Goal: Information Seeking & Learning: Learn about a topic

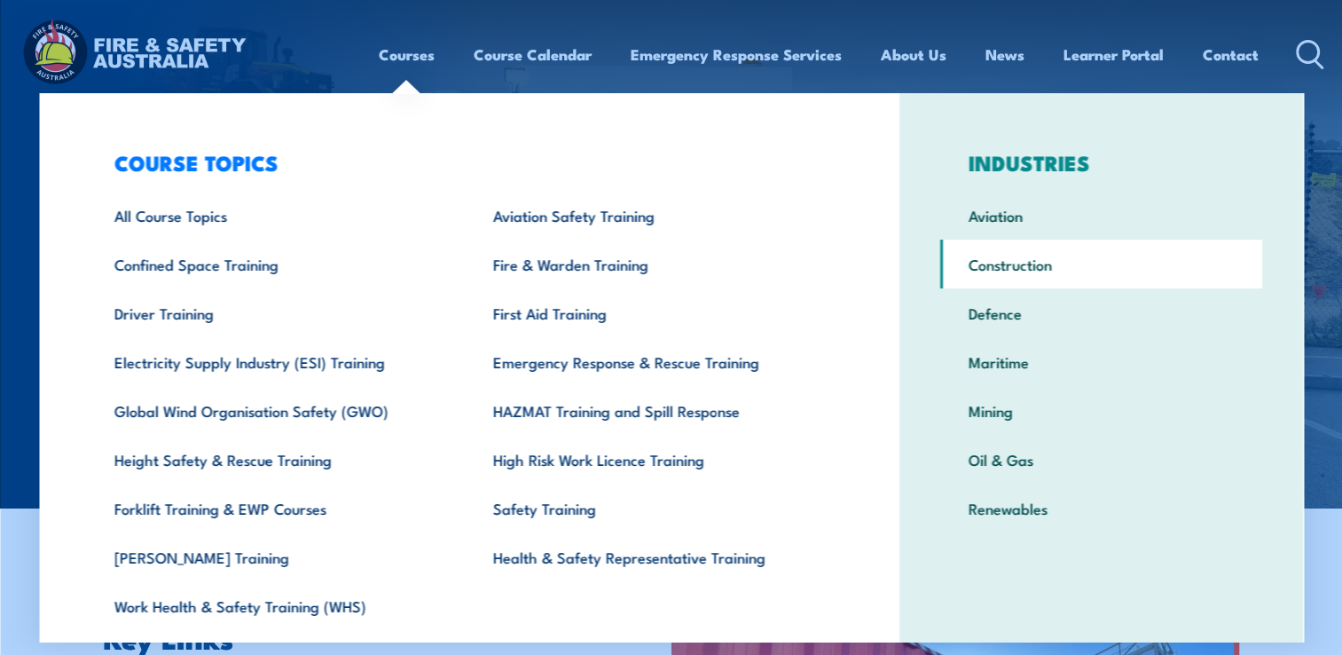
click at [985, 264] on link "Construction" at bounding box center [1101, 263] width 322 height 49
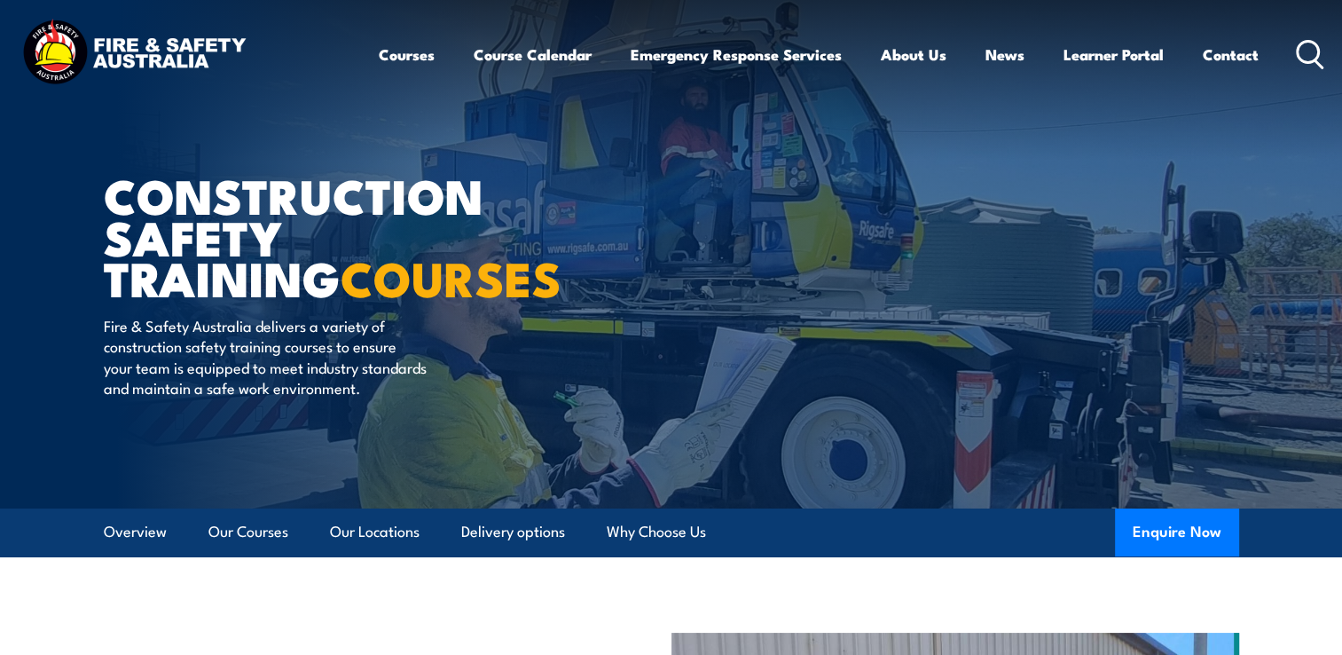
click at [1302, 51] on icon at bounding box center [1310, 54] width 28 height 29
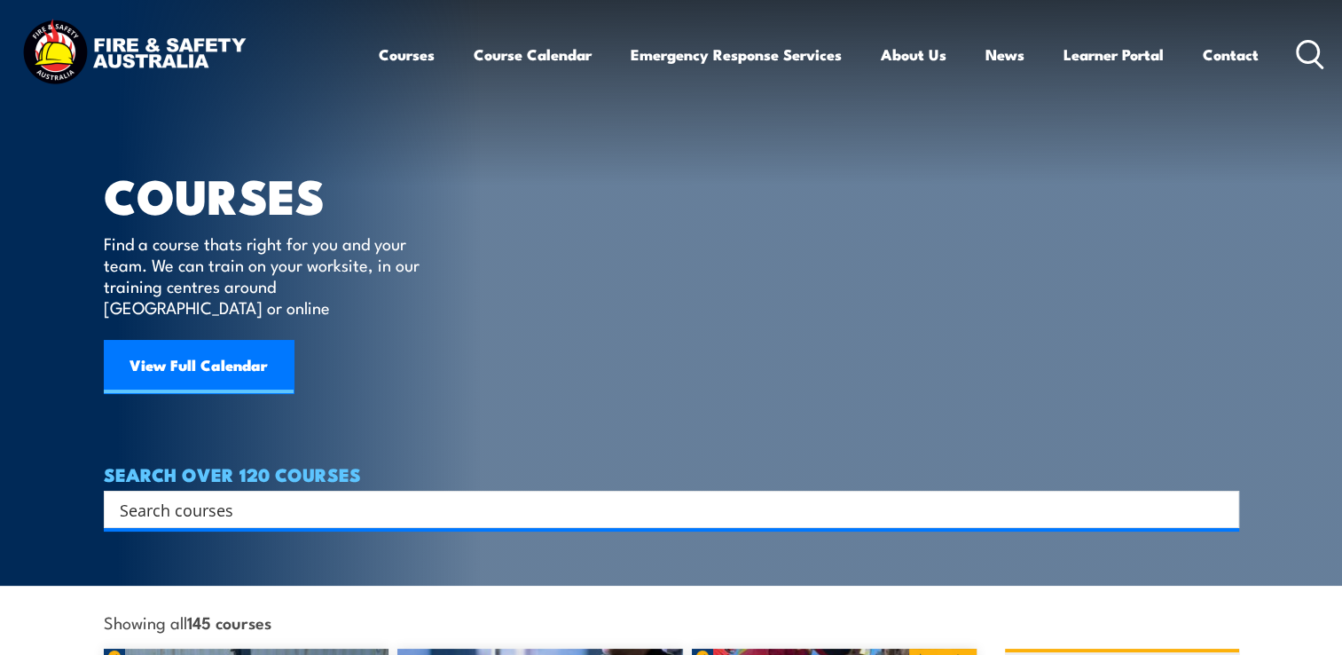
click at [124, 496] on input "Search input" at bounding box center [660, 509] width 1080 height 27
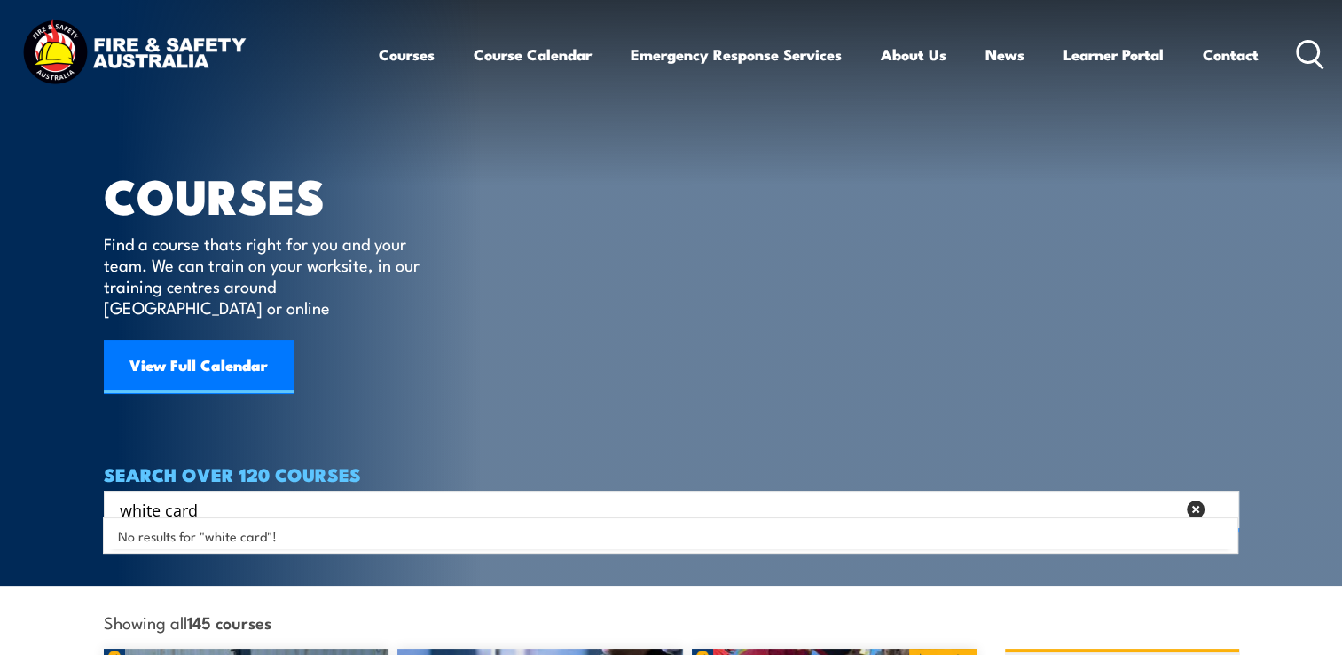
type input "white card"
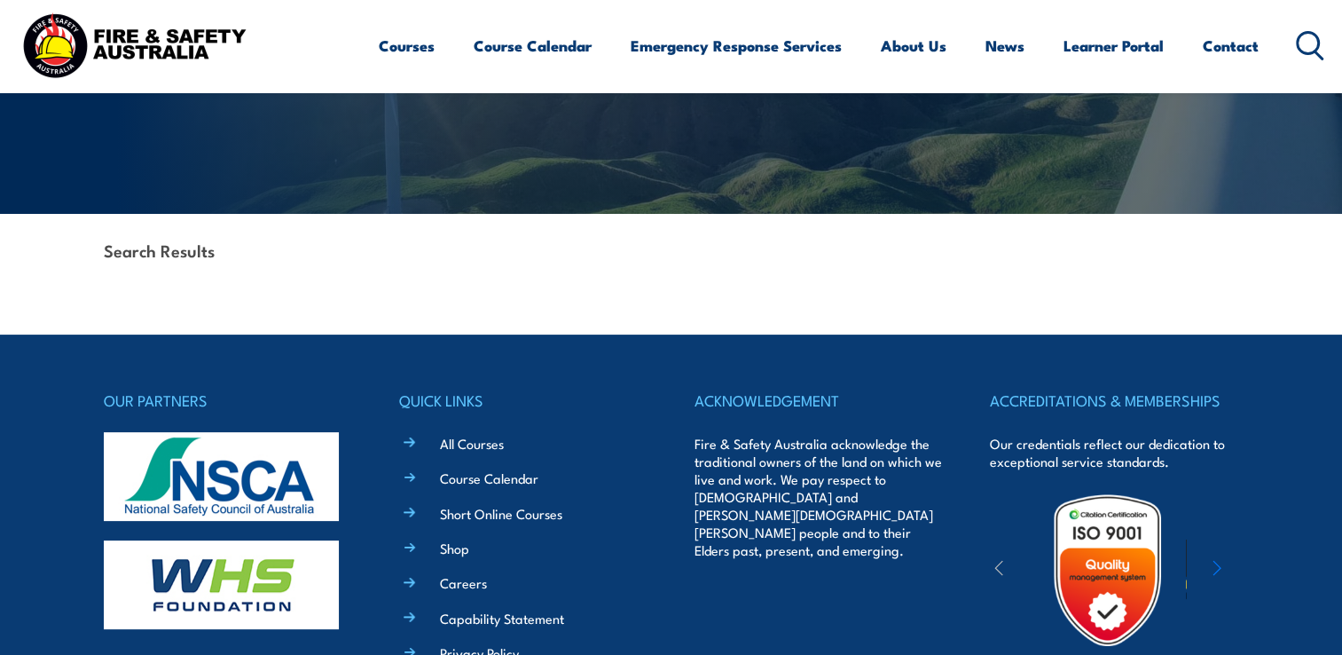
scroll to position [294, 0]
click at [186, 286] on div "Search Results" at bounding box center [671, 252] width 1135 height 76
